Goal: Find specific page/section: Find specific page/section

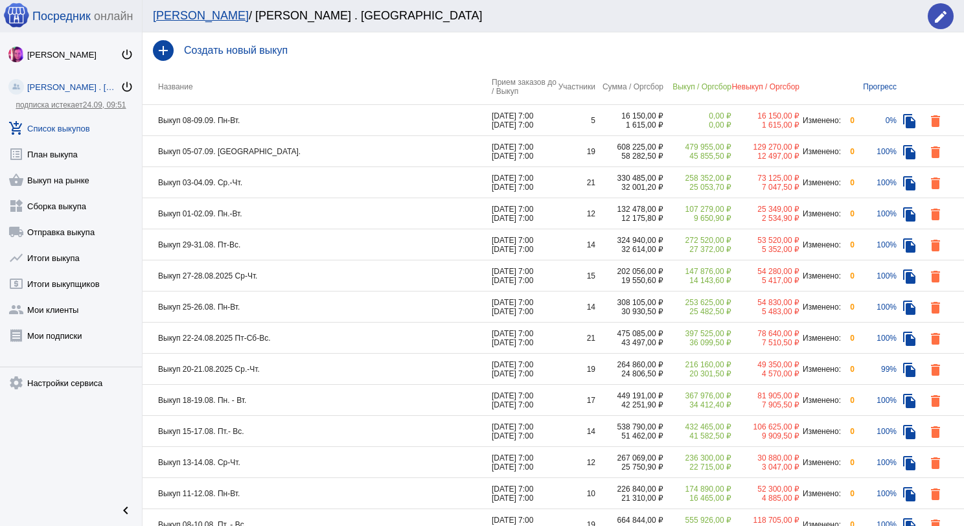
click at [265, 122] on td "Выкуп 08-09.09. Пн-Вт." at bounding box center [316, 120] width 349 height 31
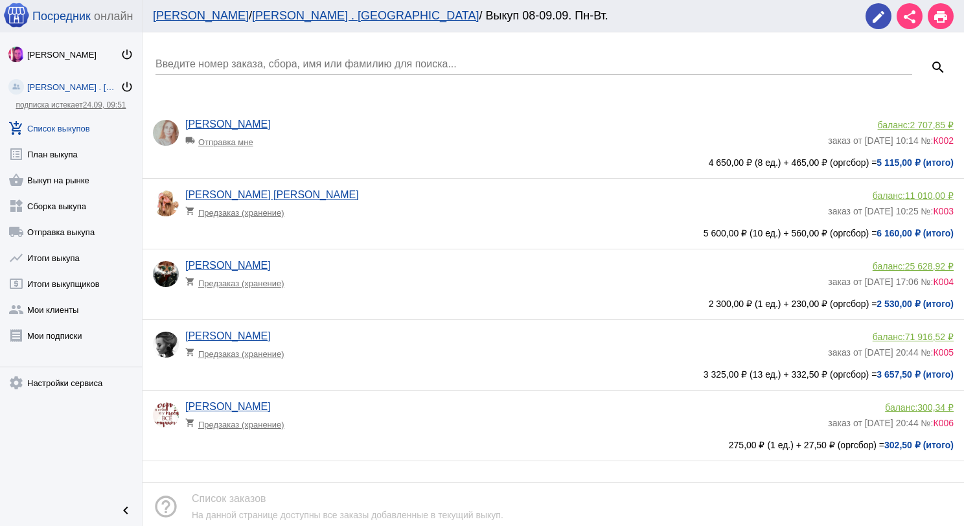
click at [246, 71] on div "Введите номер заказа, сбора, имя или фамилию для поиска..." at bounding box center [533, 59] width 756 height 29
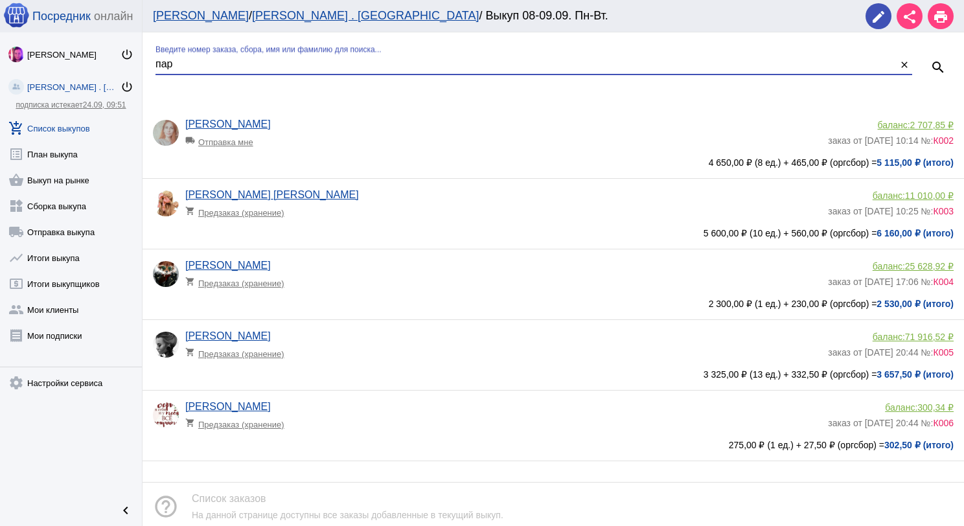
type input "пар"
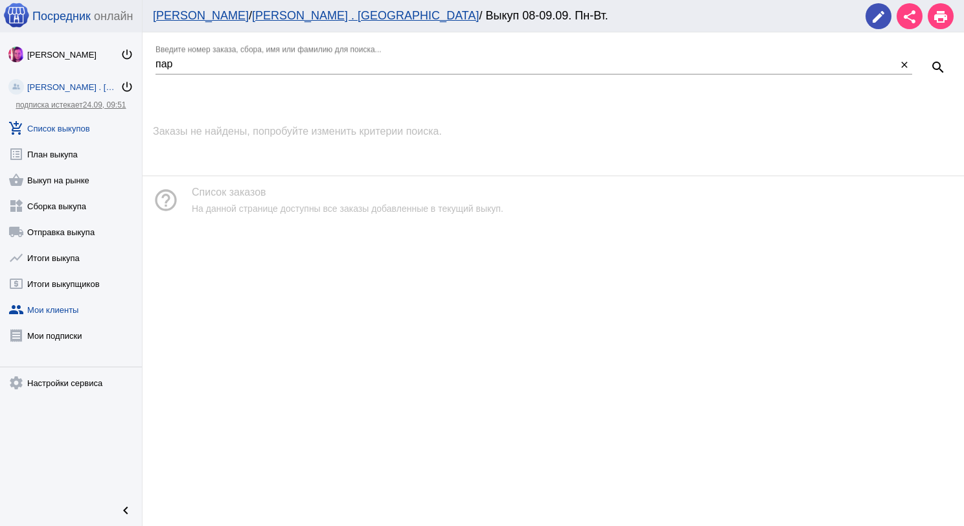
click at [74, 306] on link "group Мои клиенты" at bounding box center [71, 307] width 142 height 26
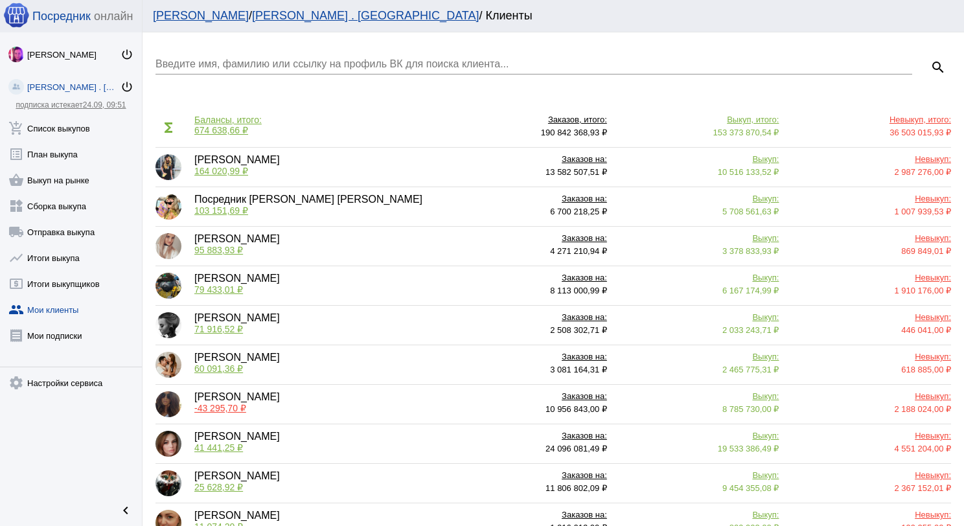
click at [226, 59] on input "Введите имя, фамилию или ссылку на профиль ВК для поиска клиента..." at bounding box center [533, 64] width 756 height 12
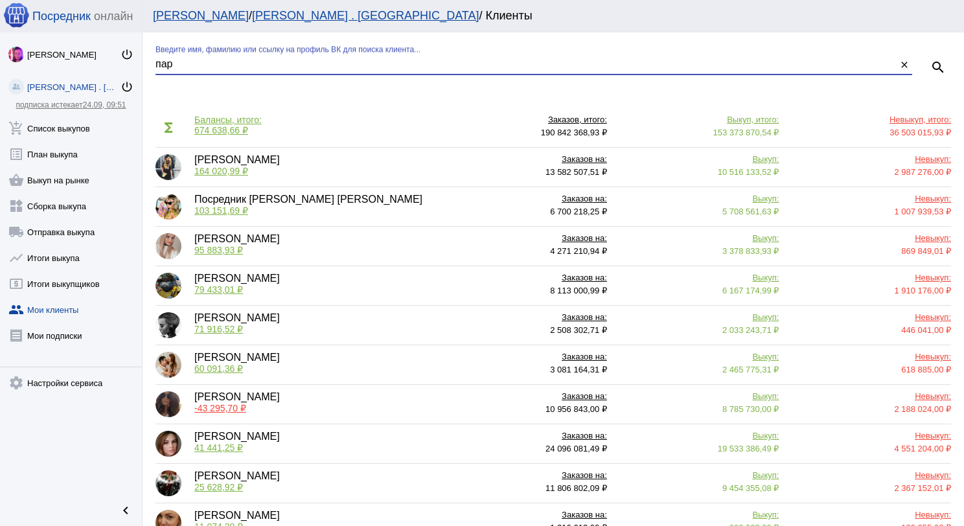
type input "пар"
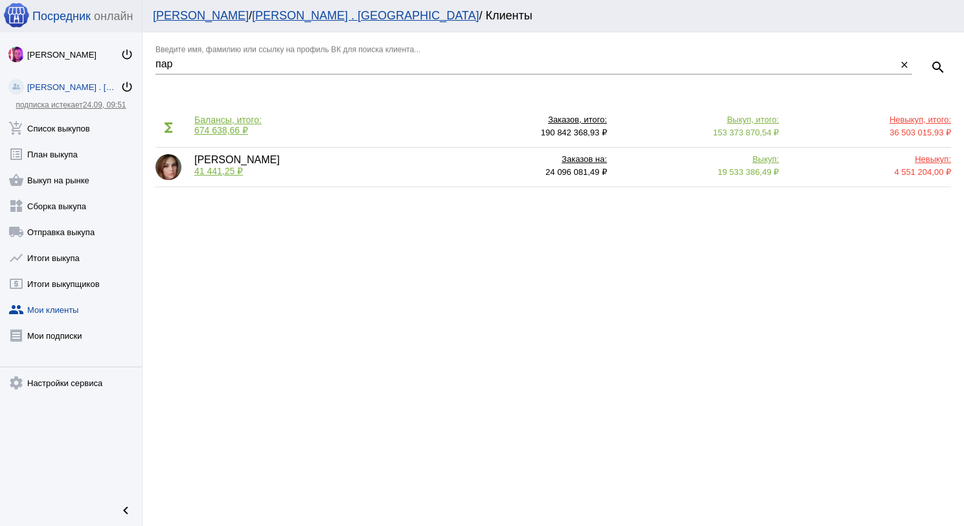
click at [212, 168] on span "41 441,25 ₽" at bounding box center [218, 171] width 49 height 10
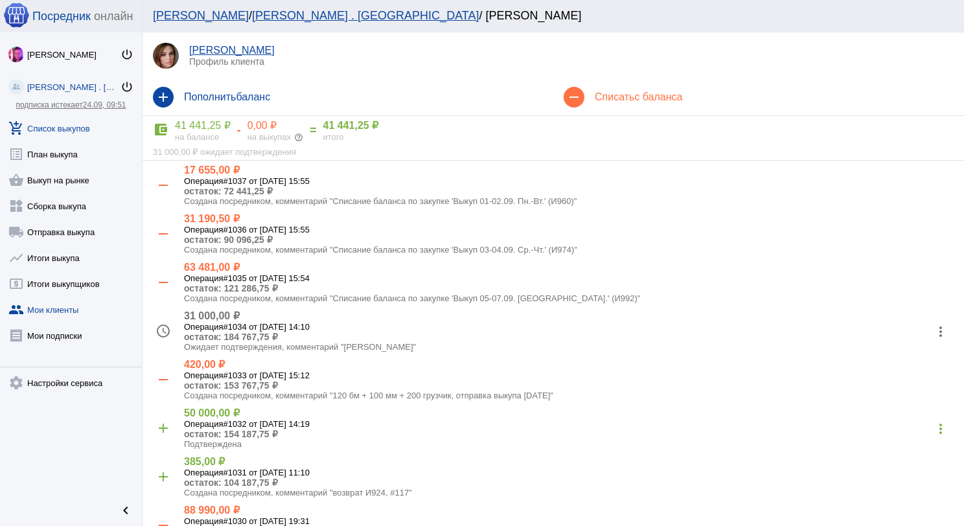
click at [60, 126] on link "add_shopping_cart Список выкупов" at bounding box center [71, 126] width 142 height 26
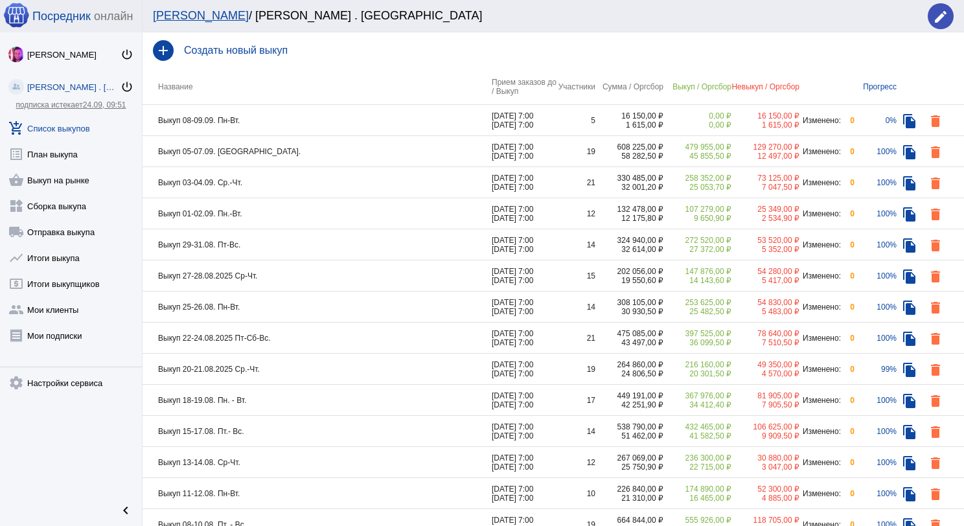
click at [355, 113] on td "Выкуп 08-09.09. Пн-Вт." at bounding box center [316, 120] width 349 height 31
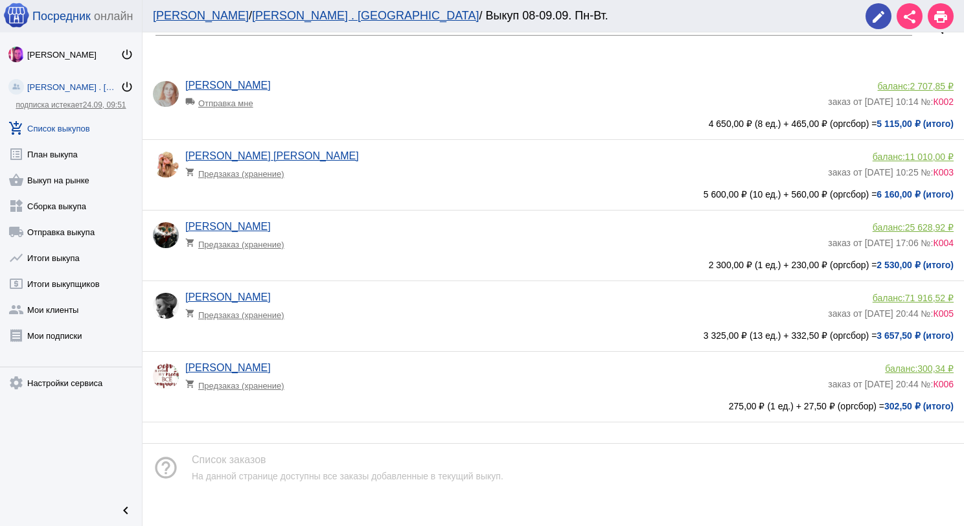
scroll to position [58, 0]
